Goal: Task Accomplishment & Management: Complete application form

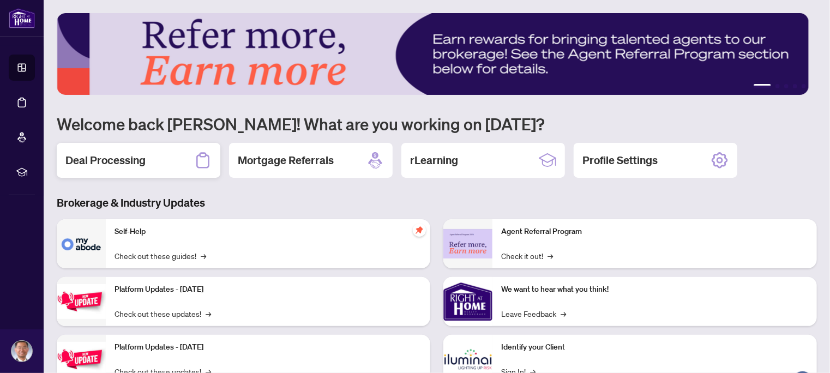
click at [72, 155] on h2 "Deal Processing" at bounding box center [105, 160] width 80 height 15
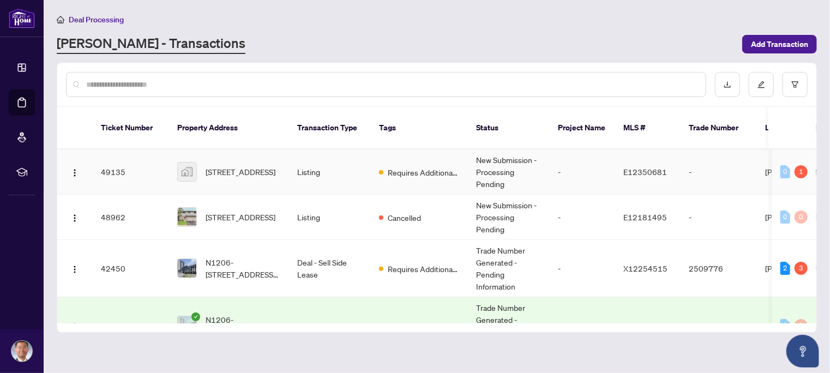
click at [417, 166] on span "Requires Additional Docs" at bounding box center [423, 172] width 71 height 12
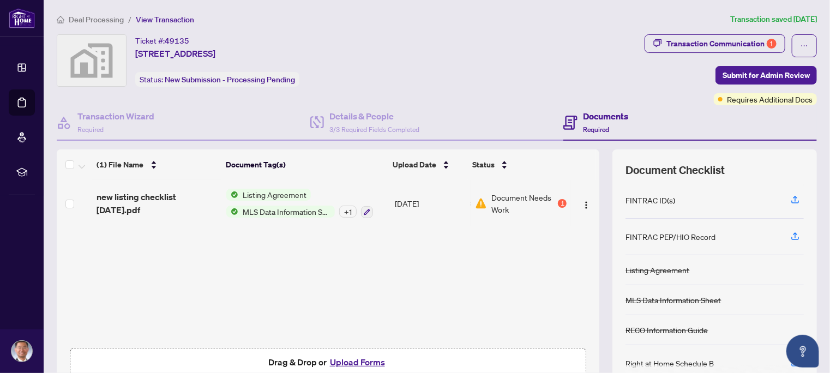
scroll to position [1, 0]
click at [351, 358] on button "Upload Forms" at bounding box center [358, 362] width 62 height 14
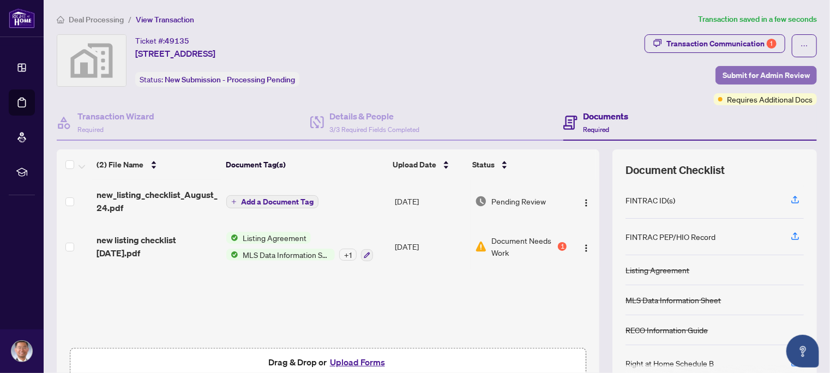
click at [757, 69] on span "Submit for Admin Review" at bounding box center [765, 75] width 87 height 17
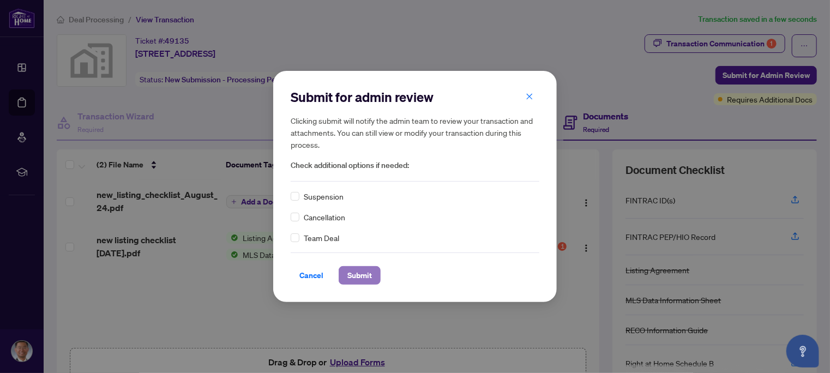
click at [355, 277] on span "Submit" at bounding box center [359, 275] width 25 height 17
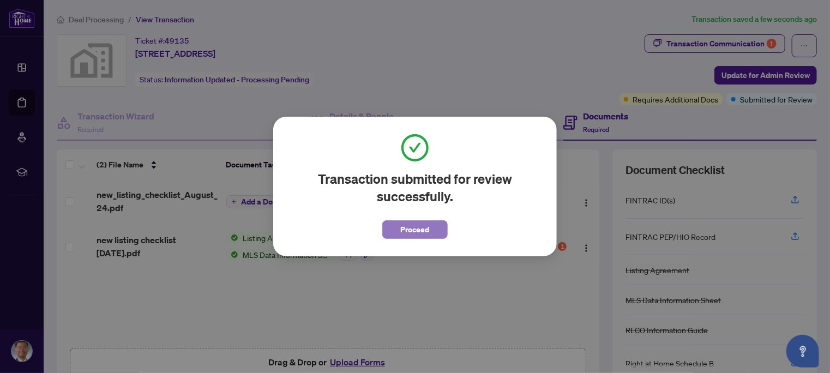
click at [439, 231] on button "Proceed" at bounding box center [414, 229] width 65 height 19
